Goal: Information Seeking & Learning: Learn about a topic

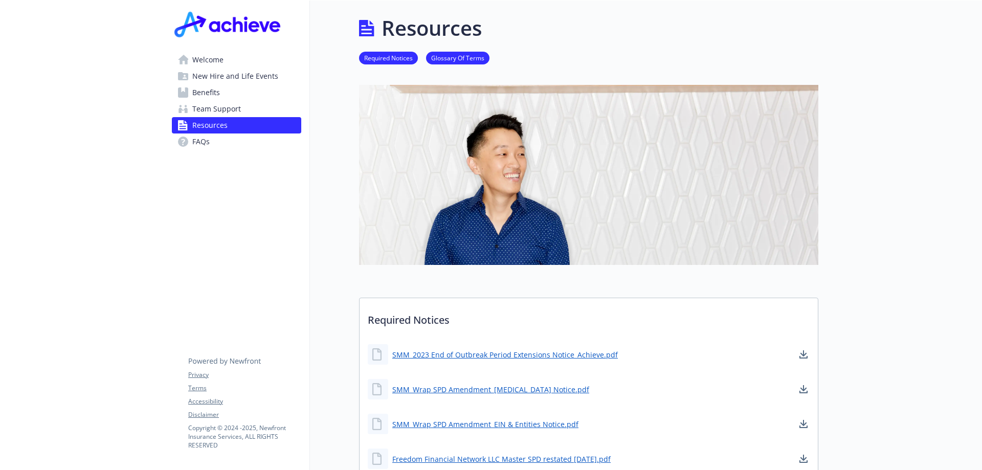
scroll to position [1433, 0]
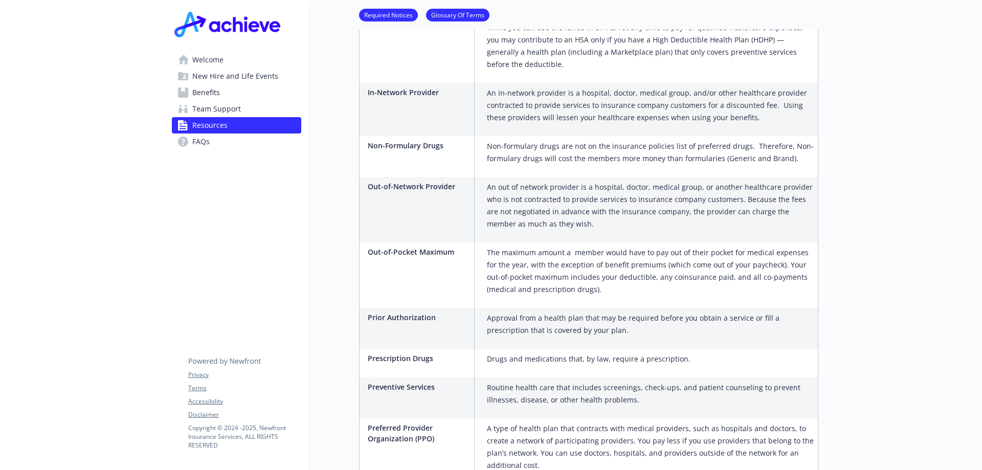
click at [268, 77] on span "New Hire and Life Events" at bounding box center [235, 76] width 86 height 16
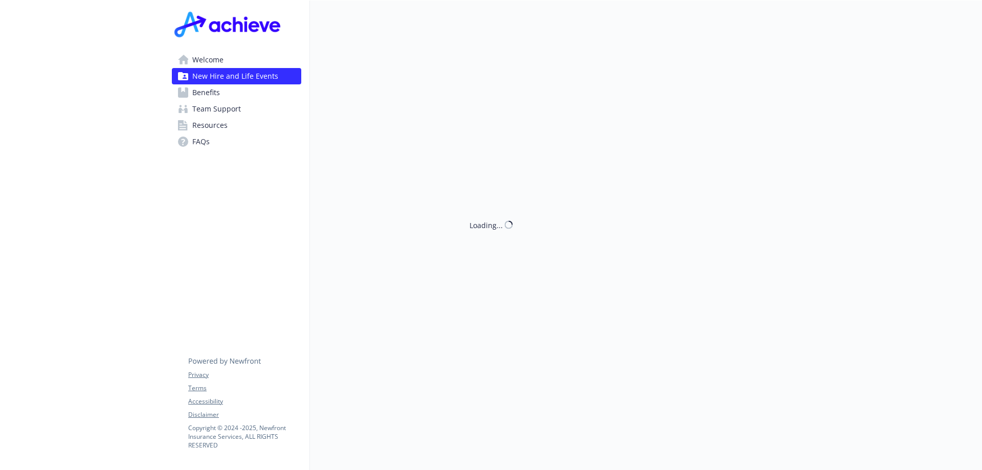
scroll to position [595, 0]
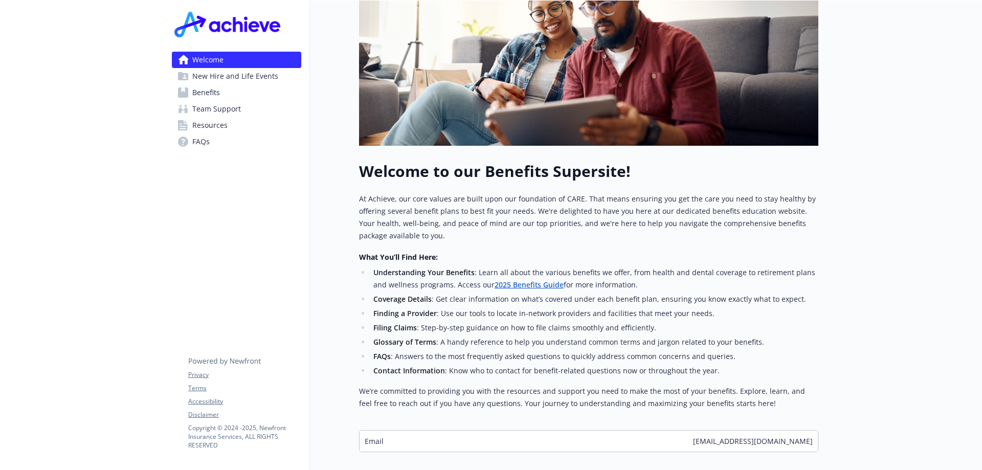
scroll to position [268, 0]
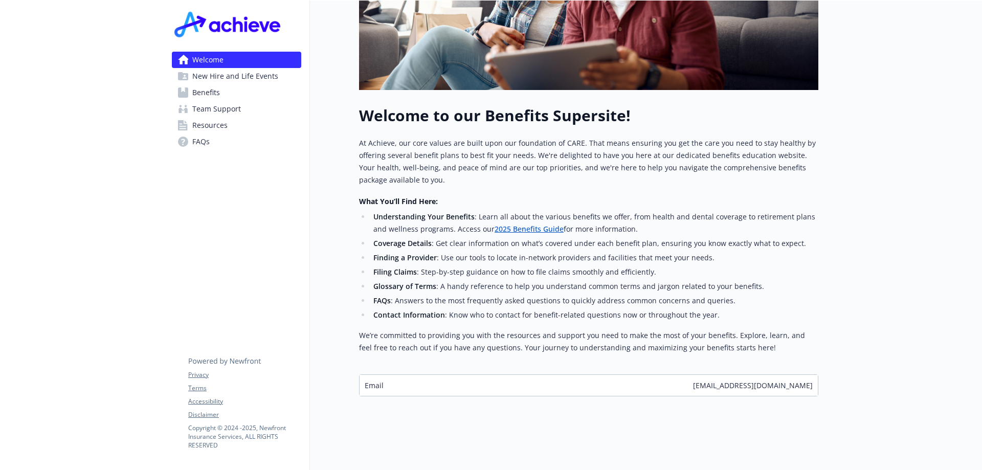
click at [518, 224] on link "2025 Benefits Guide" at bounding box center [529, 229] width 69 height 10
